Goal: Transaction & Acquisition: Purchase product/service

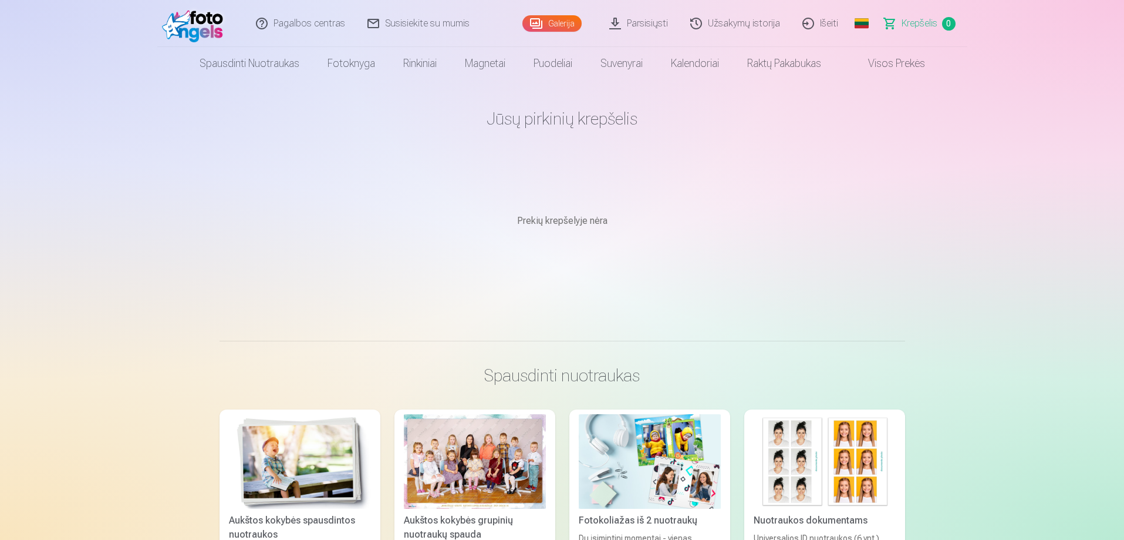
click at [634, 26] on link "Parsisiųsti" at bounding box center [639, 23] width 81 height 47
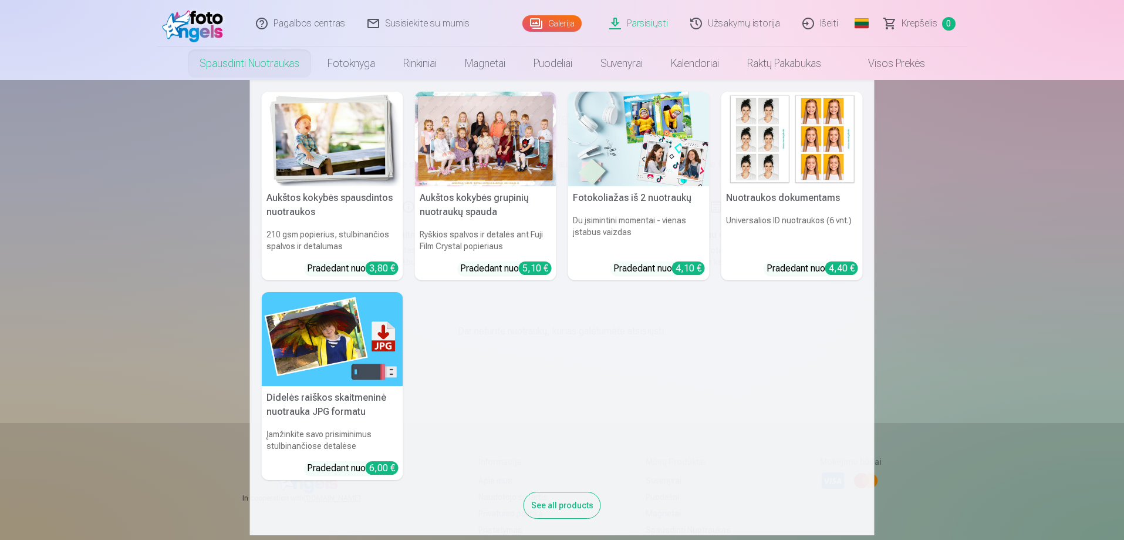
click at [231, 68] on link "Spausdinti nuotraukas" at bounding box center [250, 63] width 128 height 33
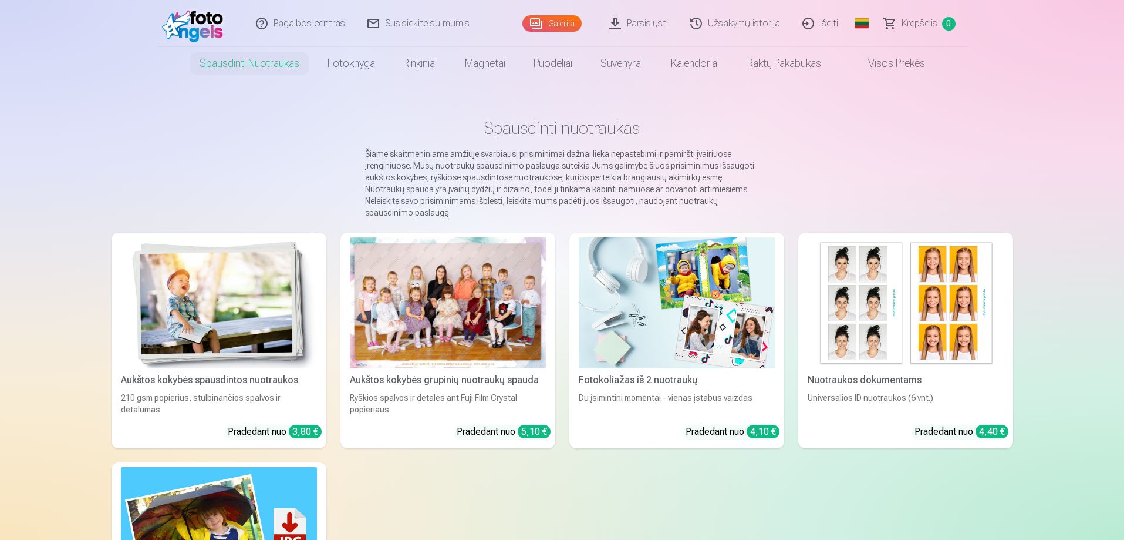
click at [199, 279] on img at bounding box center [219, 302] width 196 height 131
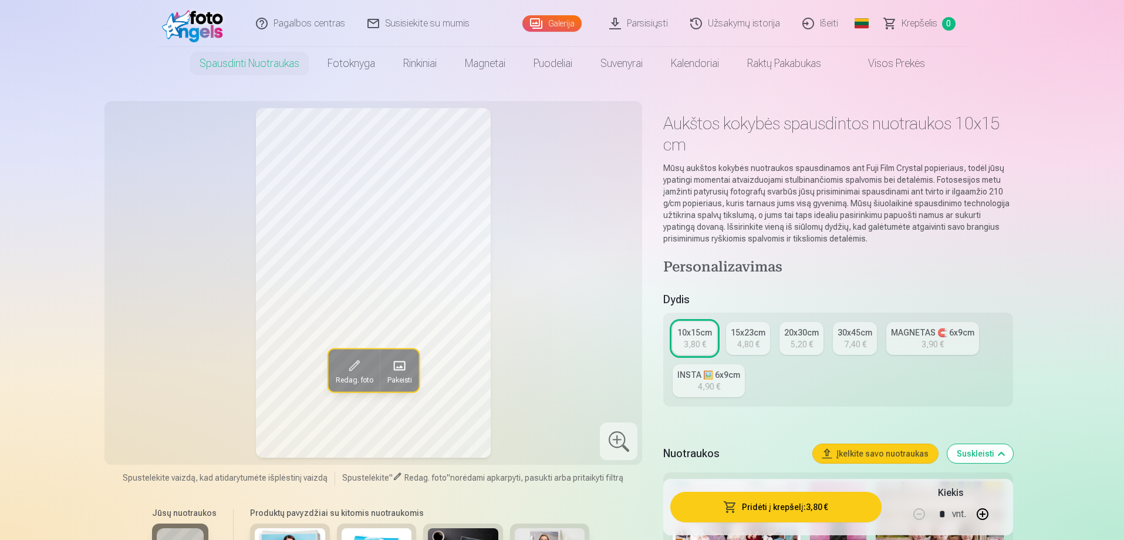
click at [753, 341] on div "4,80 €" at bounding box center [748, 344] width 22 height 12
click at [791, 342] on div "5,20 €" at bounding box center [802, 344] width 22 height 12
click at [845, 342] on div "7,40 €" at bounding box center [855, 344] width 22 height 12
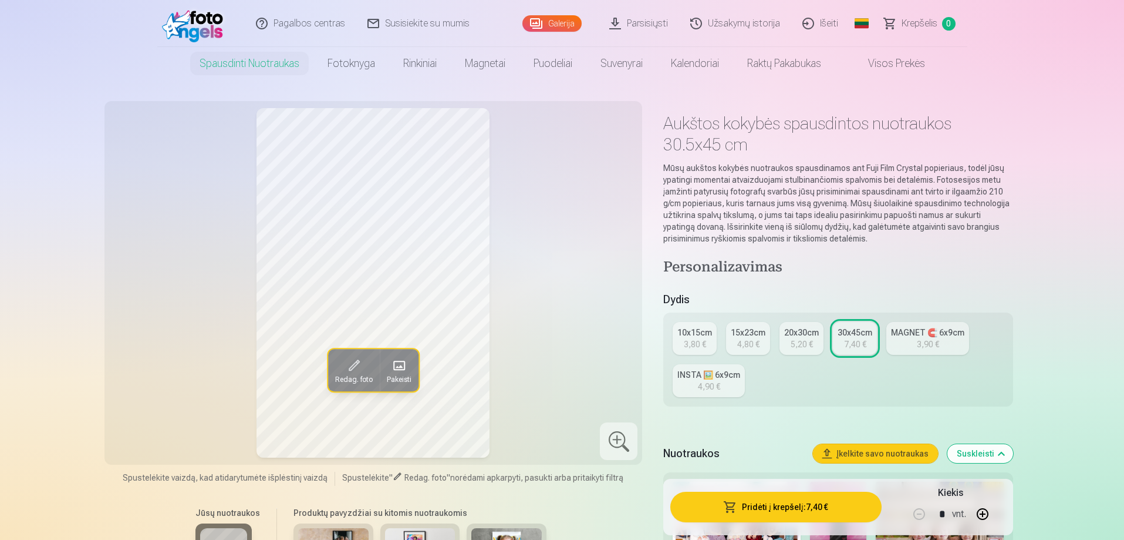
click at [909, 335] on div "MAGNET 🧲 6x9cm" at bounding box center [927, 332] width 73 height 12
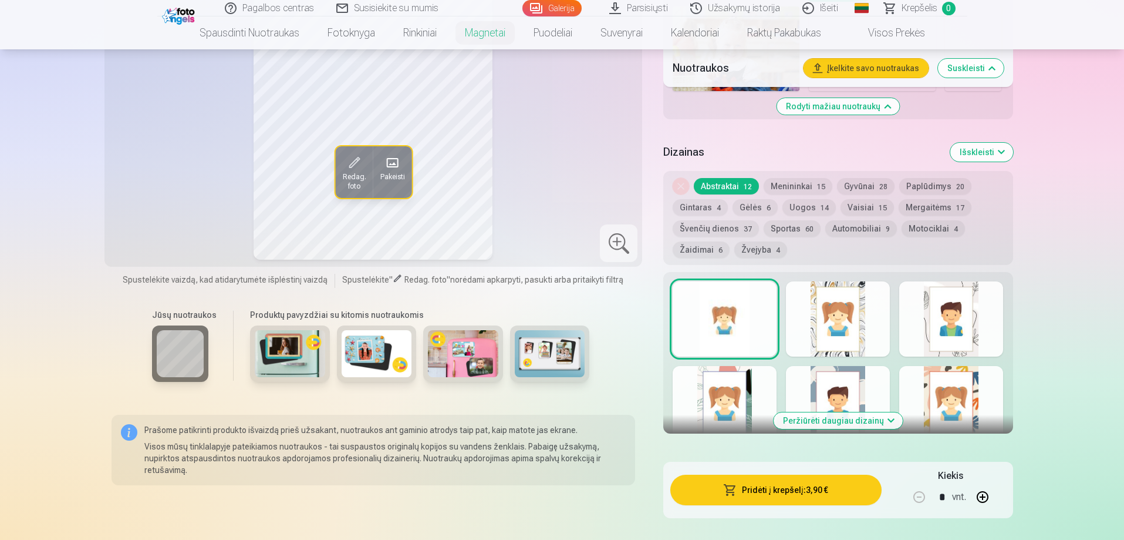
scroll to position [1409, 0]
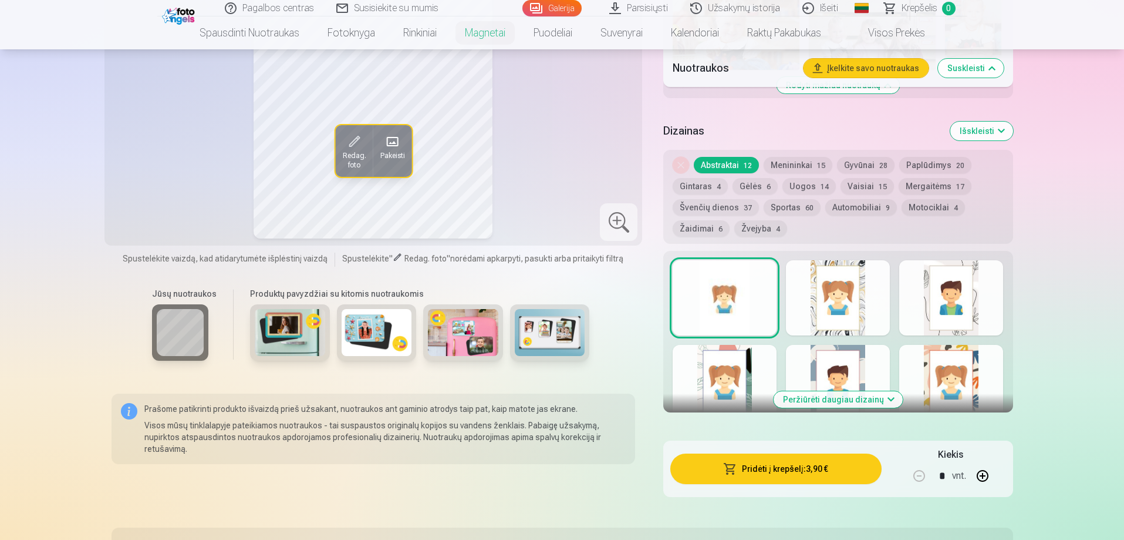
click at [848, 299] on div at bounding box center [838, 297] width 104 height 75
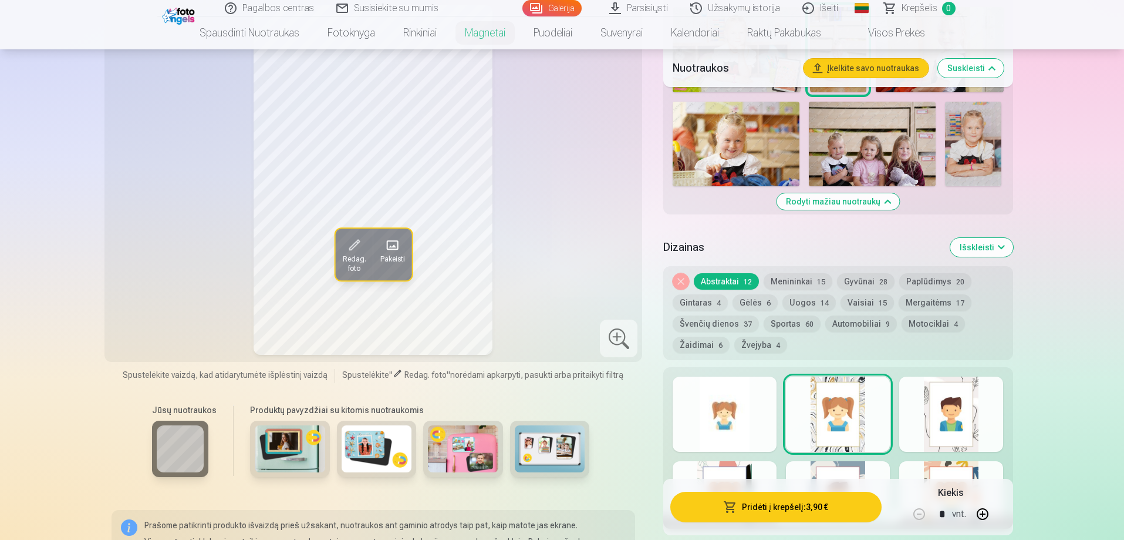
scroll to position [1292, 0]
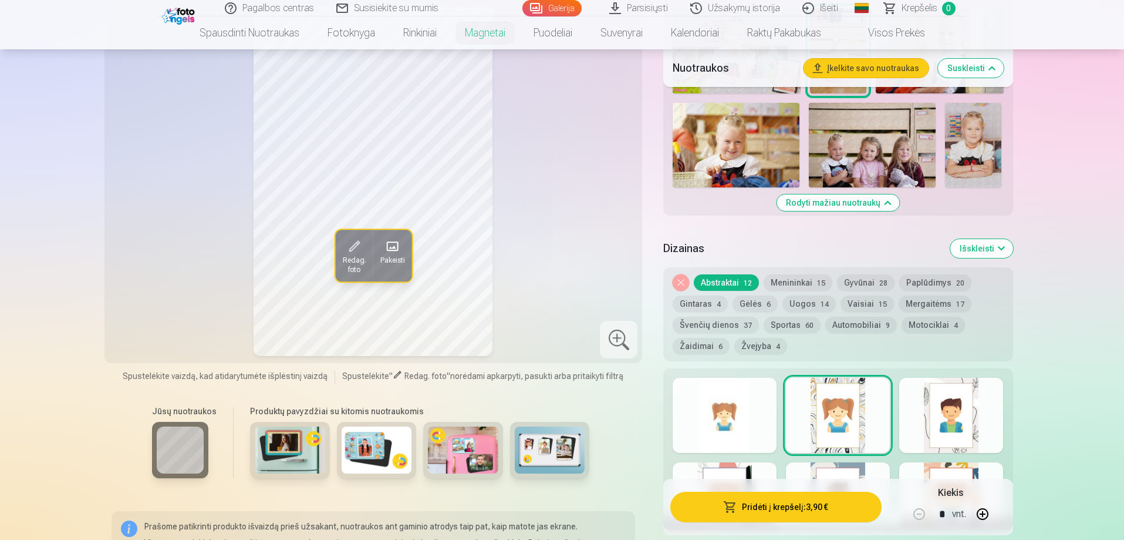
click at [944, 409] on div at bounding box center [951, 415] width 104 height 75
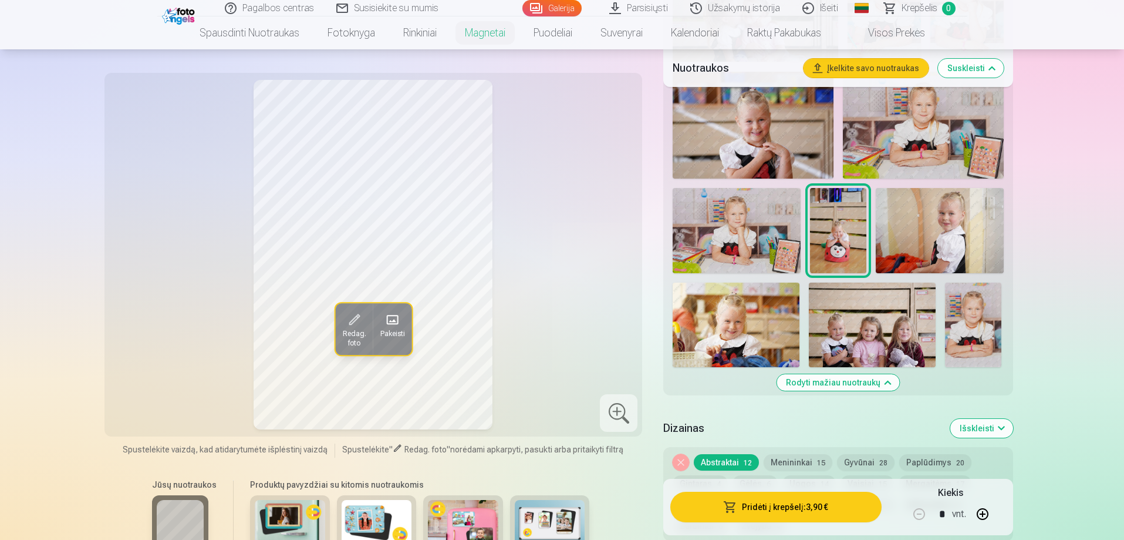
scroll to position [998, 0]
